Goal: Find contact information: Find contact information

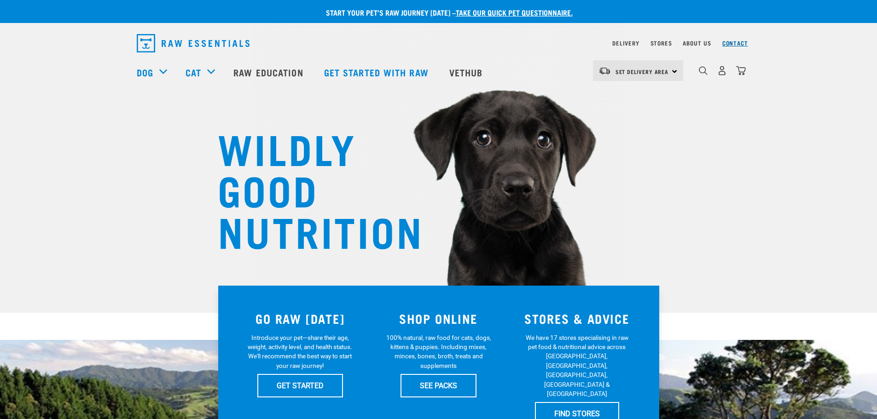
click at [735, 45] on link "Contact" at bounding box center [735, 42] width 26 height 3
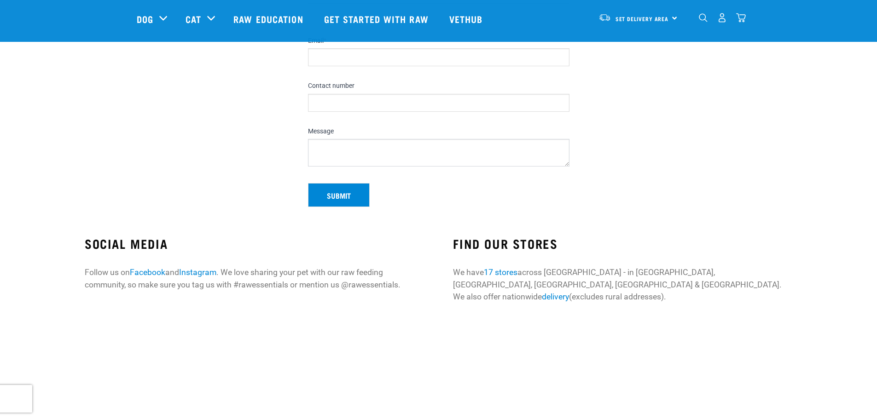
scroll to position [138, 0]
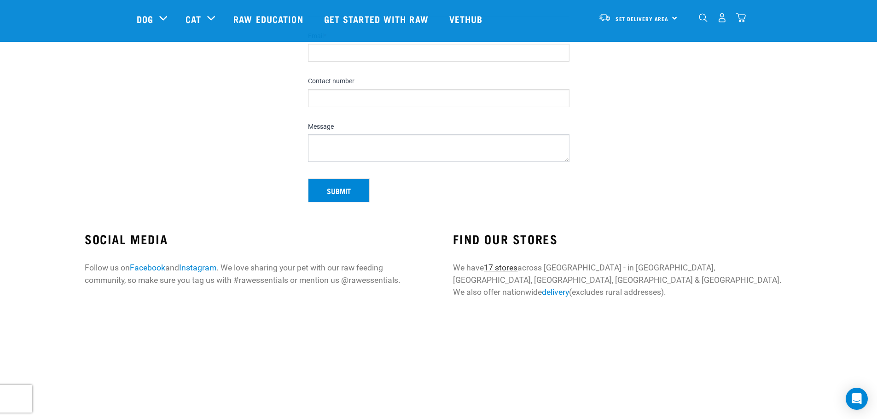
click at [508, 269] on link "17 stores" at bounding box center [501, 267] width 34 height 9
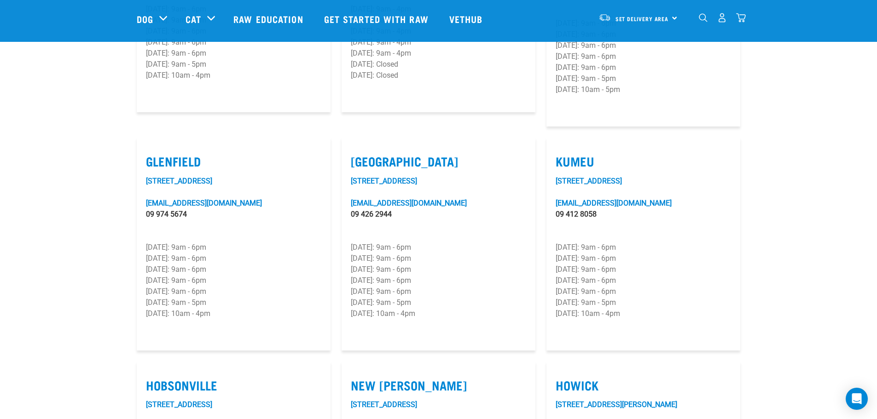
scroll to position [414, 0]
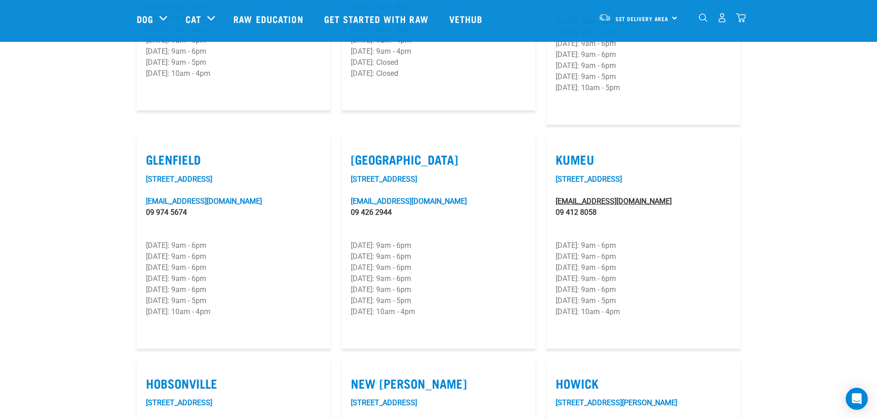
click at [588, 197] on link "kumeu@rawessentials.co.nz" at bounding box center [614, 201] width 116 height 9
